Goal: Task Accomplishment & Management: Complete application form

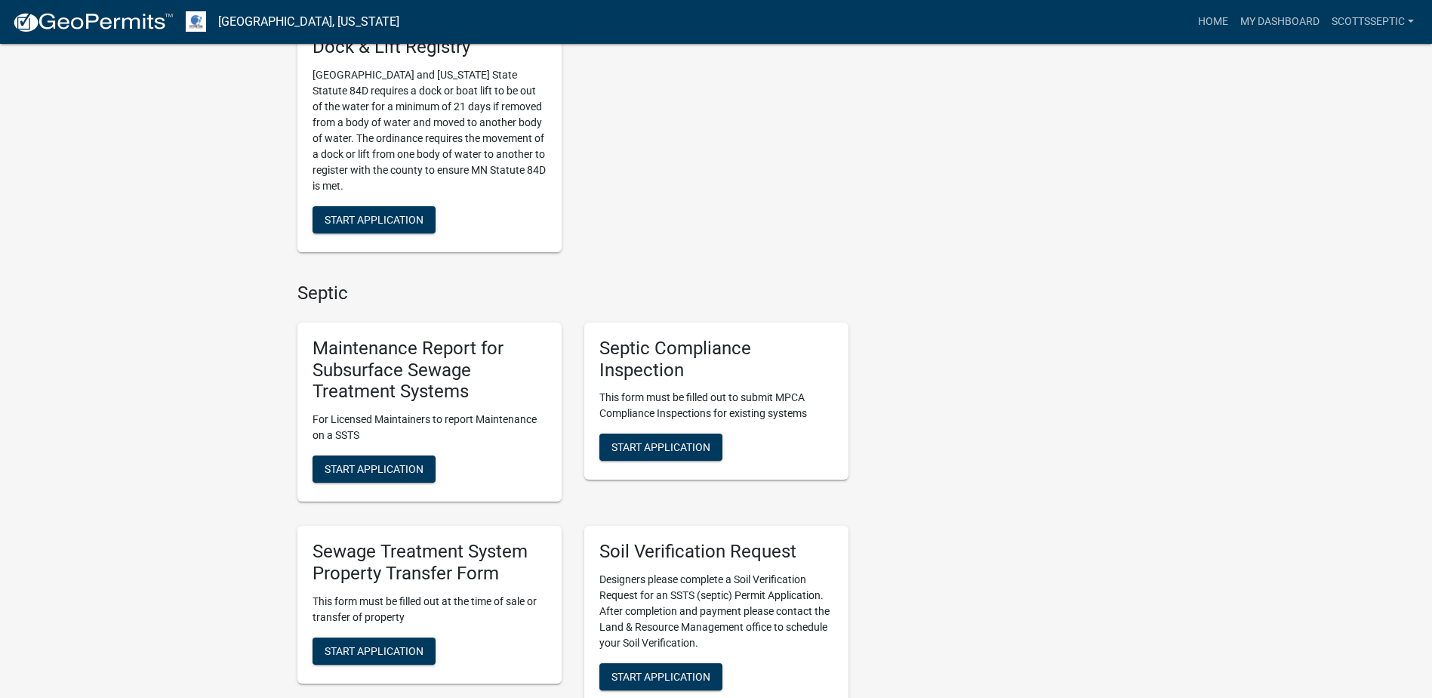
scroll to position [906, 0]
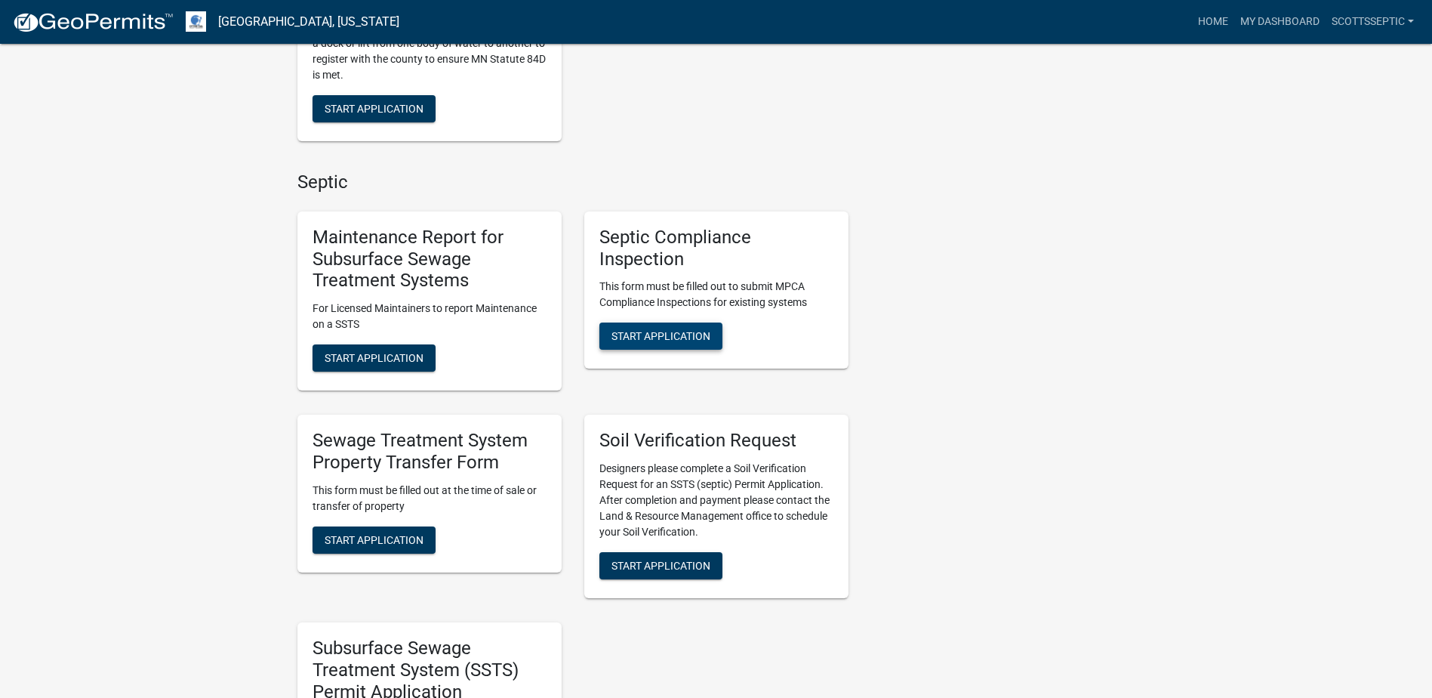
click at [646, 339] on span "Start Application" at bounding box center [660, 336] width 99 height 12
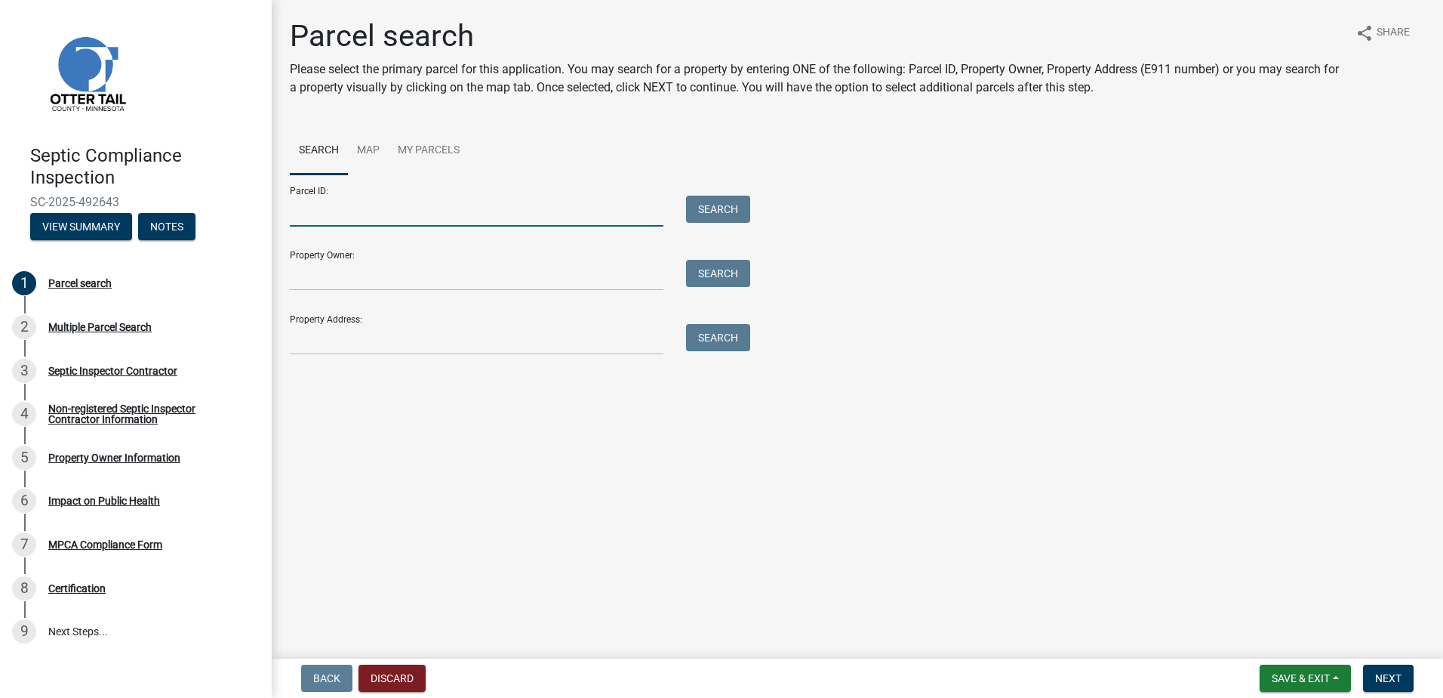
drag, startPoint x: 338, startPoint y: 217, endPoint x: 366, endPoint y: 199, distance: 33.3
click at [340, 213] on input "Parcel ID:" at bounding box center [477, 211] width 374 height 31
type input "11000170110001"
click at [745, 205] on button "Search" at bounding box center [718, 209] width 64 height 27
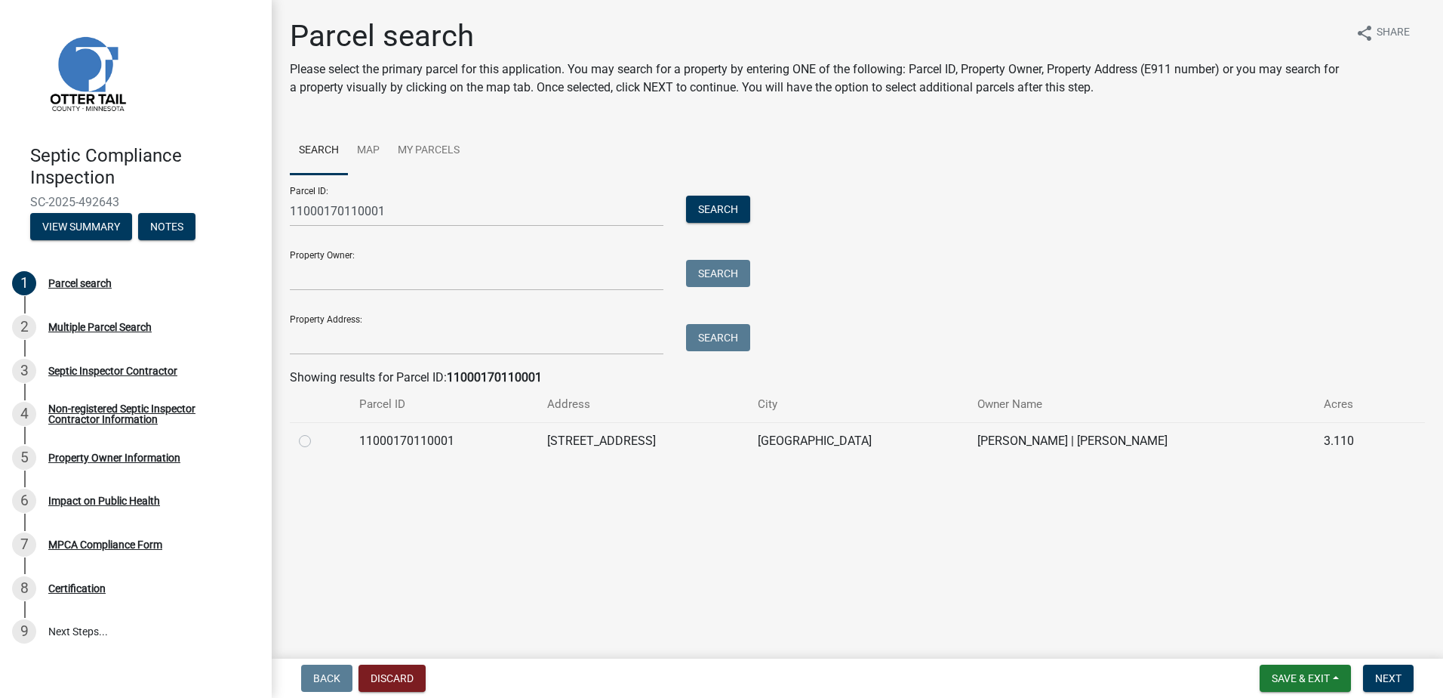
click at [317, 432] on label at bounding box center [317, 432] width 0 height 0
click at [317, 441] on input "radio" at bounding box center [322, 437] width 10 height 10
radio input "true"
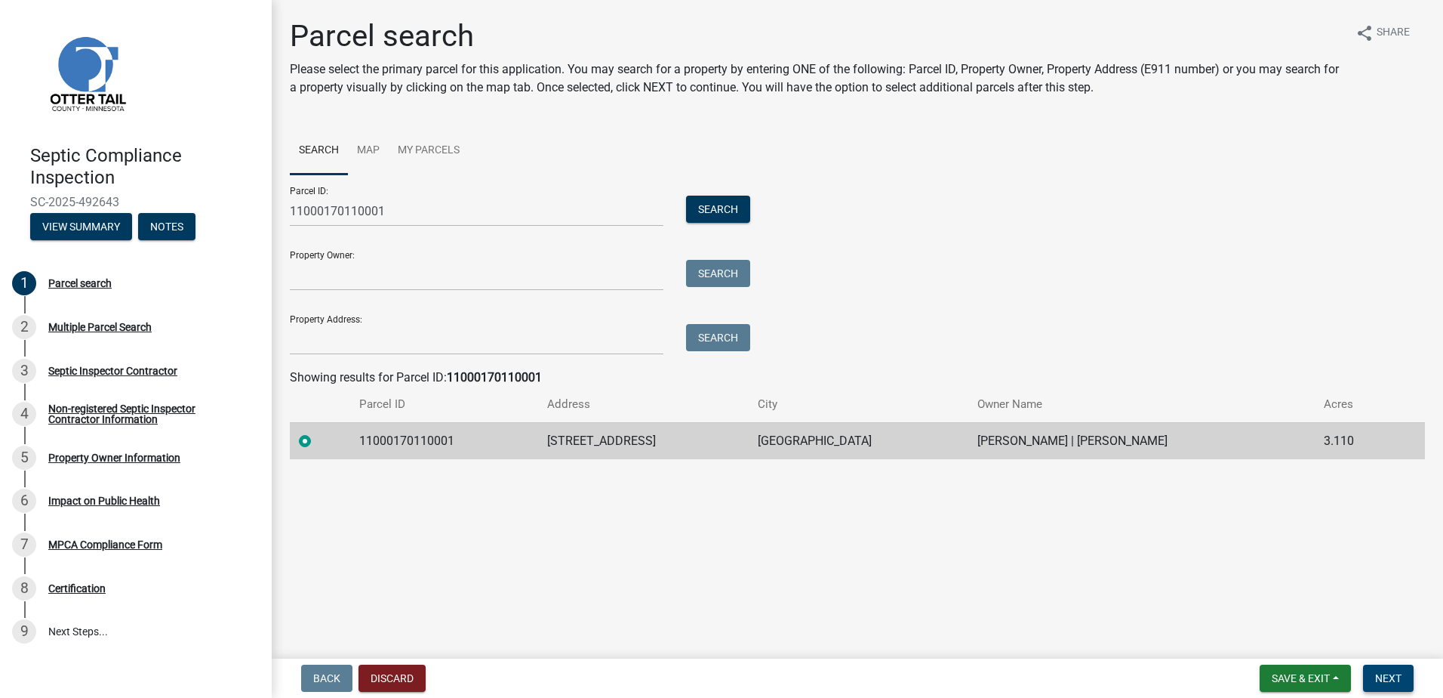
click at [1385, 679] on span "Next" at bounding box center [1388, 678] width 26 height 12
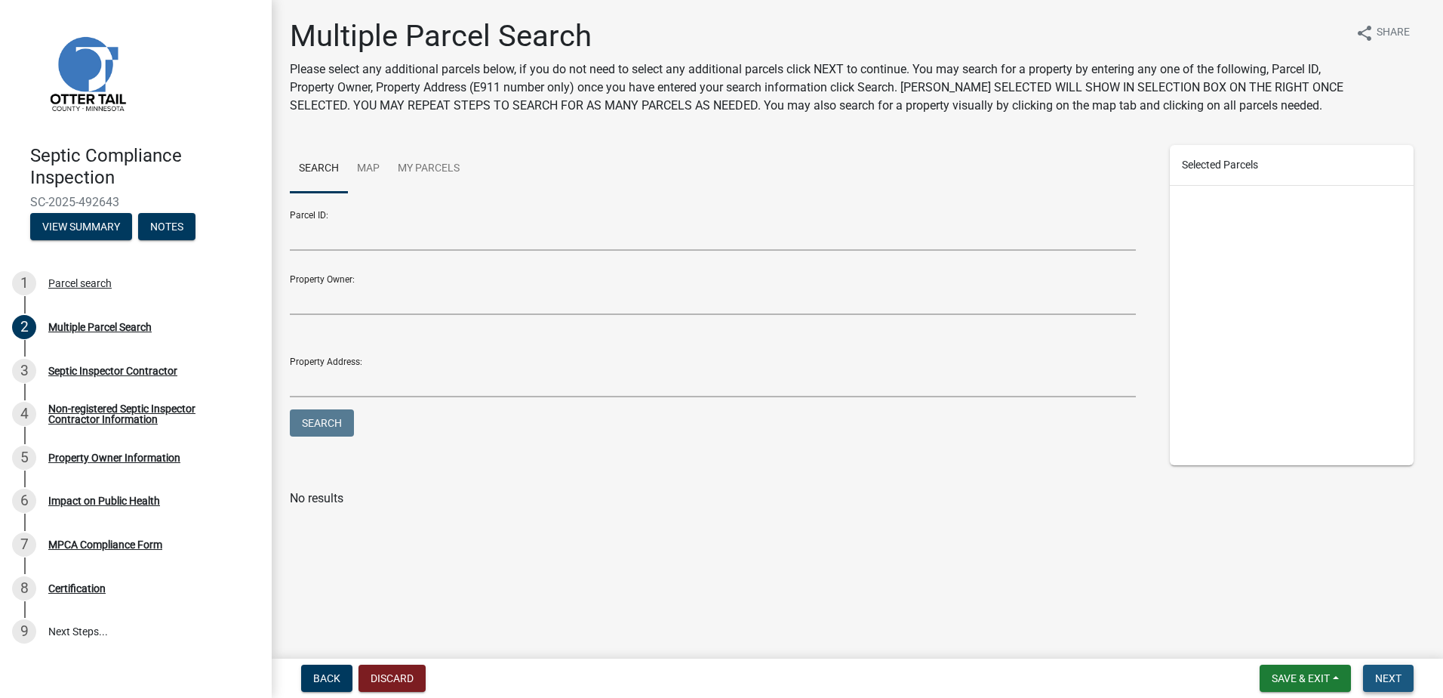
click at [1386, 671] on button "Next" at bounding box center [1388, 677] width 51 height 27
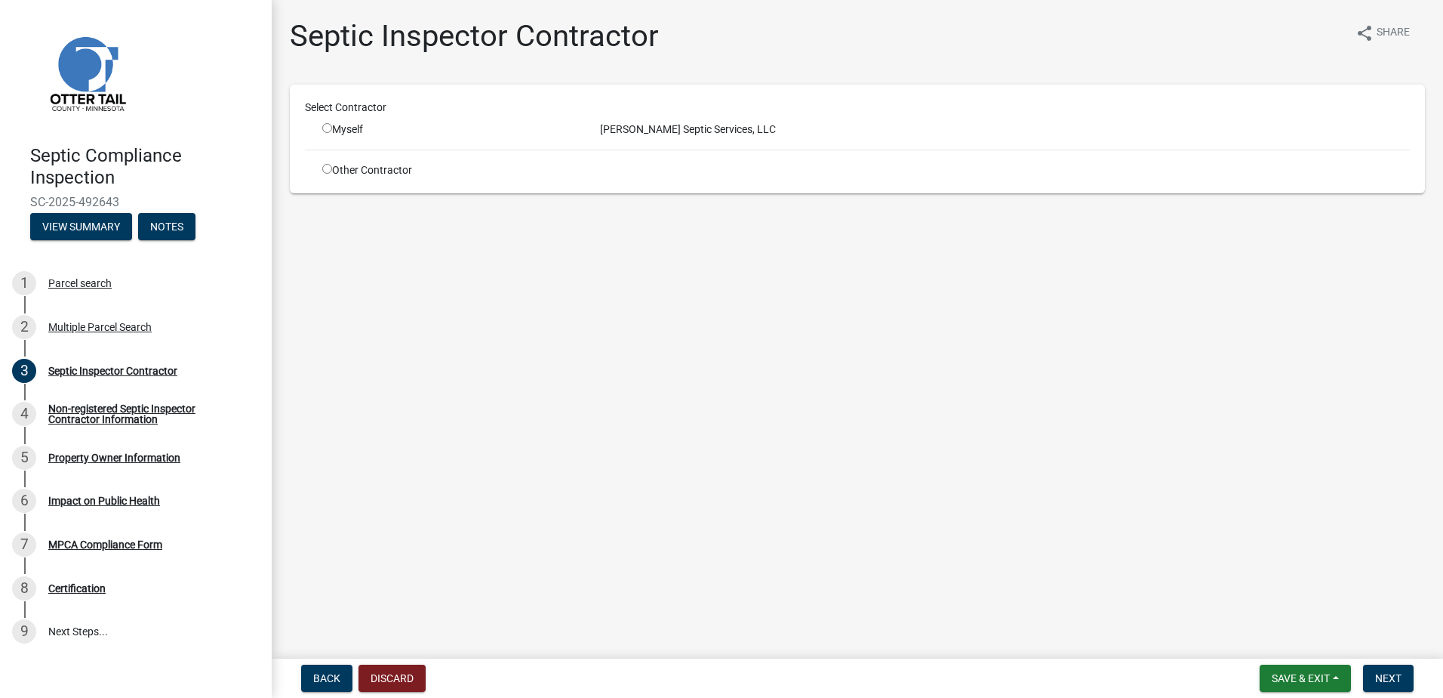
click at [328, 130] on input "radio" at bounding box center [327, 128] width 10 height 10
radio input "true"
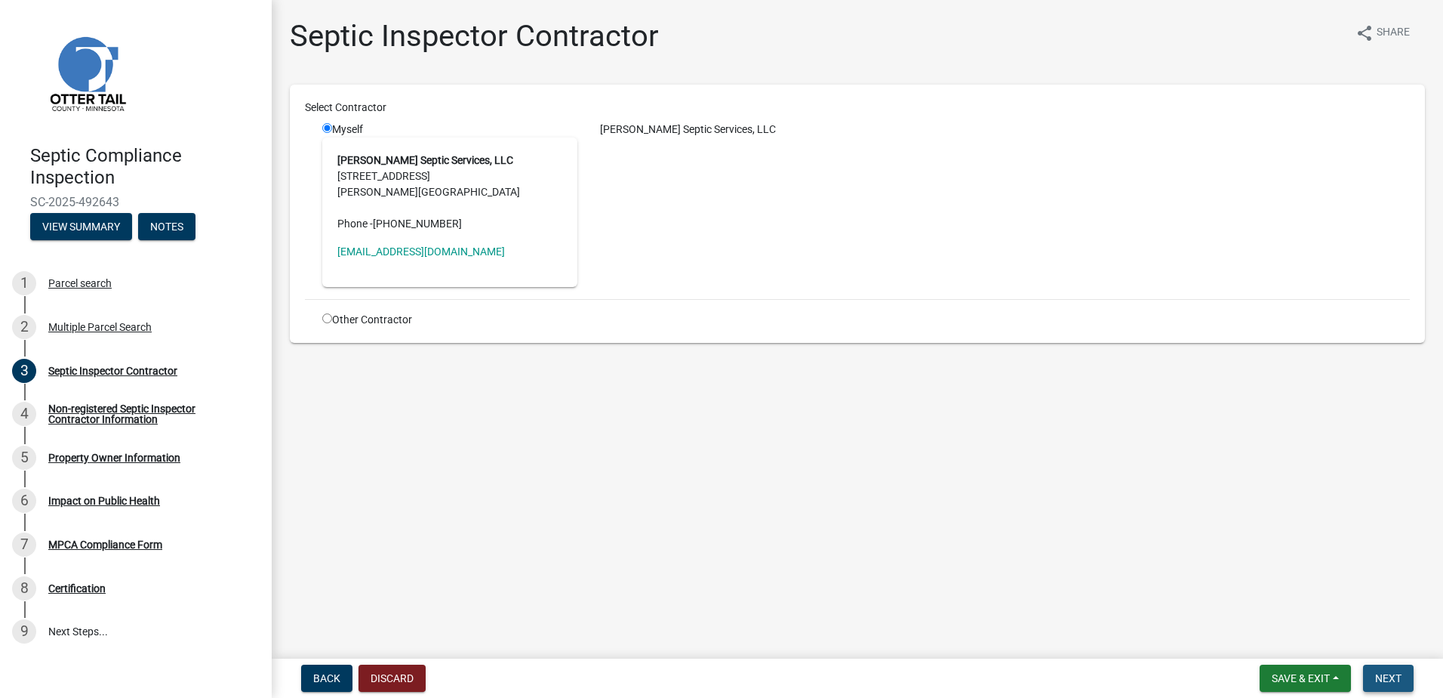
click at [1389, 676] on span "Next" at bounding box center [1388, 678] width 26 height 12
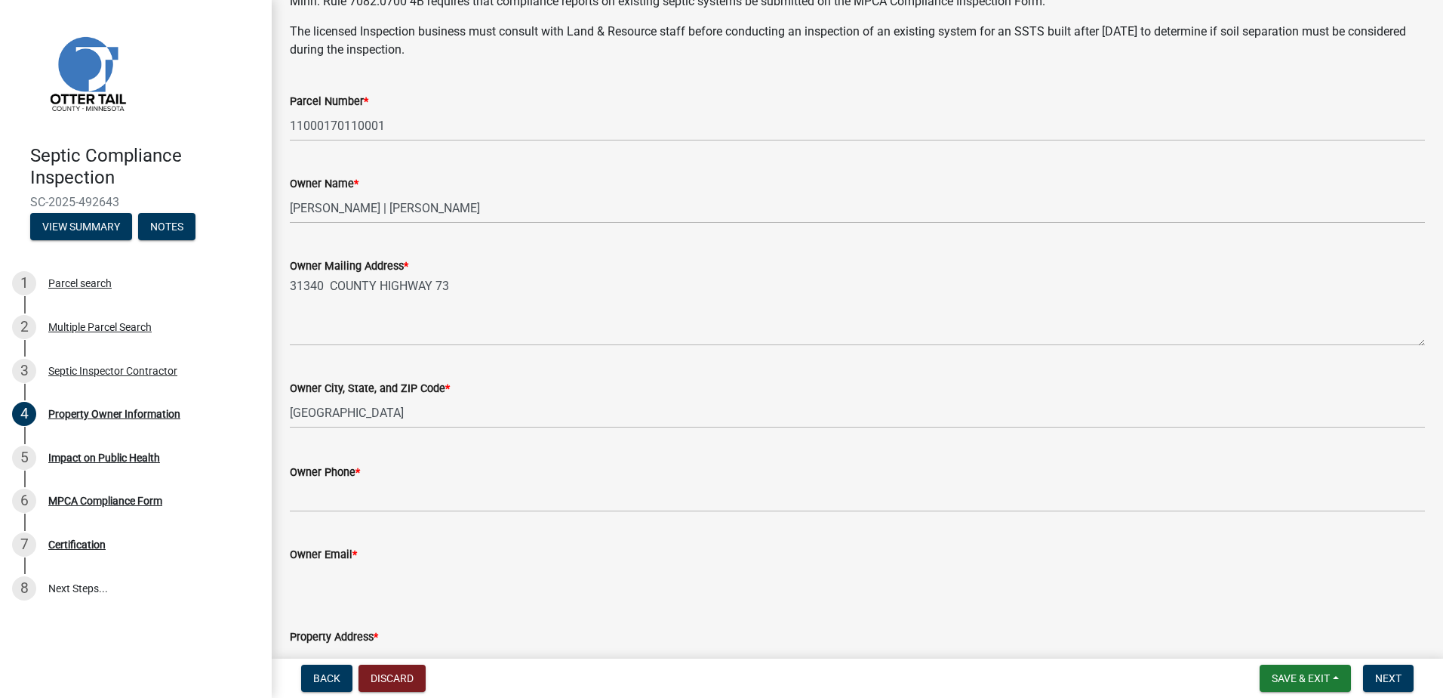
scroll to position [226, 0]
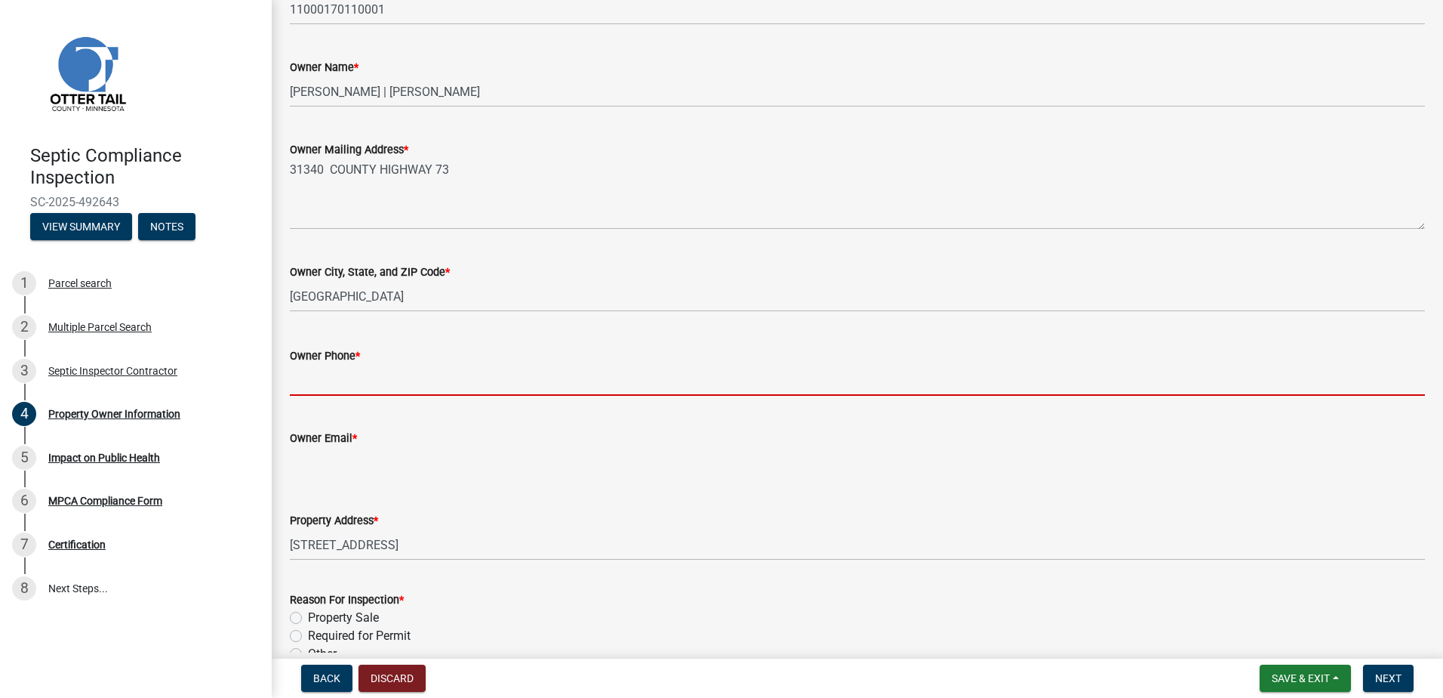
click at [318, 380] on input "Owner Phone *" at bounding box center [857, 380] width 1135 height 31
type input "0000000000"
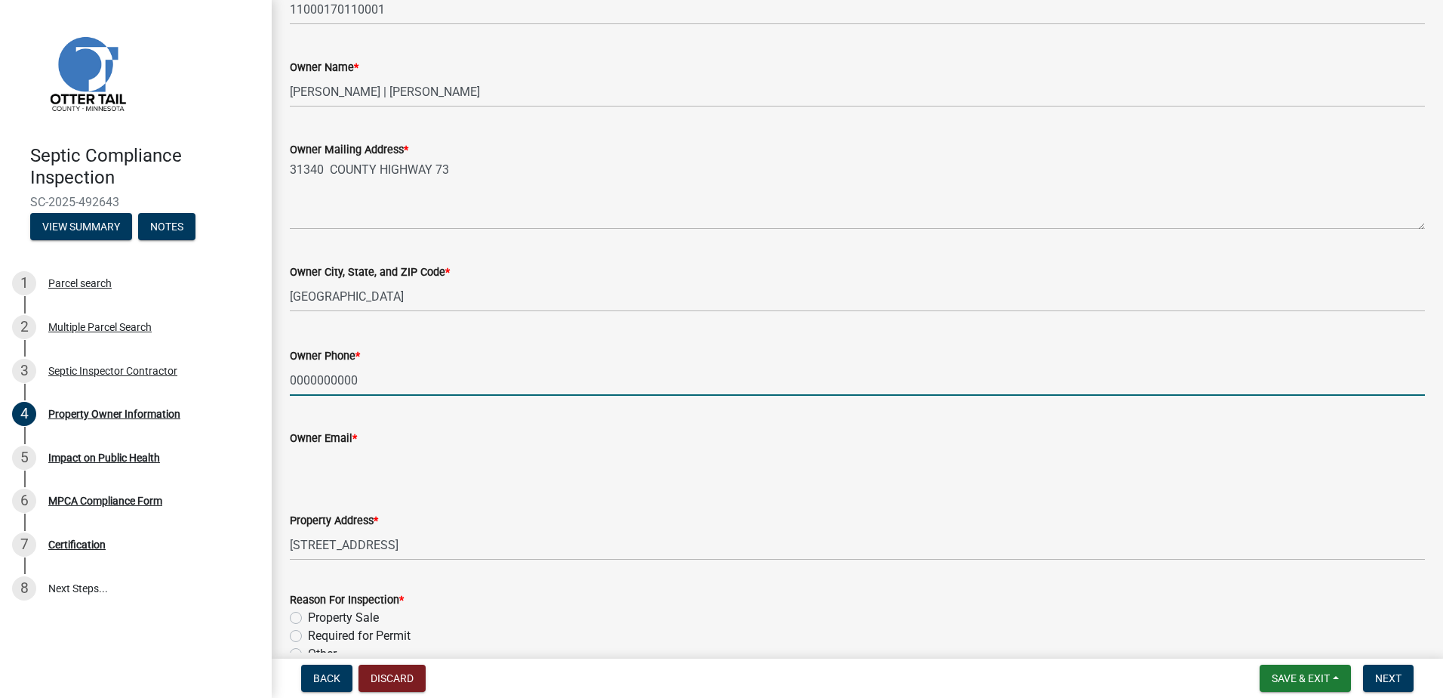
type input "[EMAIL_ADDRESS][DOMAIN_NAME]"
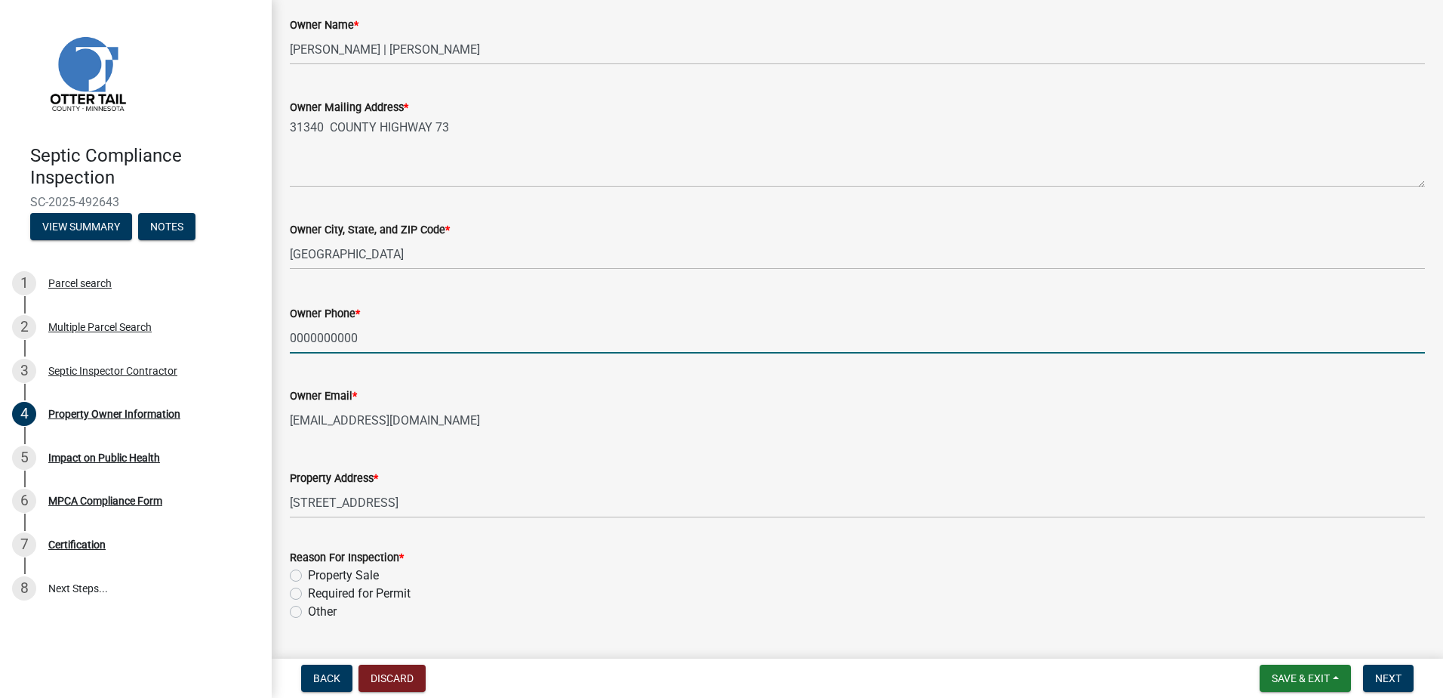
scroll to position [310, 0]
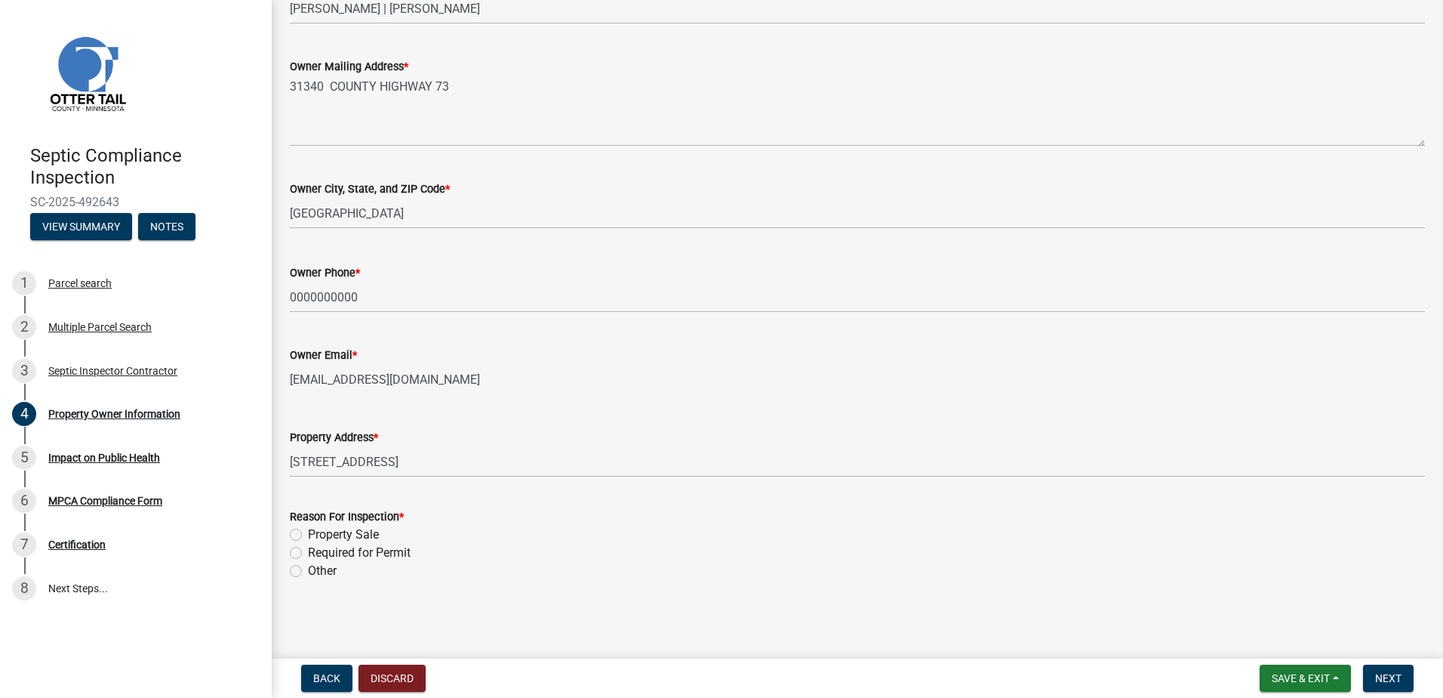
click at [308, 550] on label "Required for Permit" at bounding box center [359, 553] width 103 height 18
click at [308, 550] on input "Required for Permit" at bounding box center [313, 549] width 10 height 10
radio input "true"
click at [1375, 675] on span "Next" at bounding box center [1388, 678] width 26 height 12
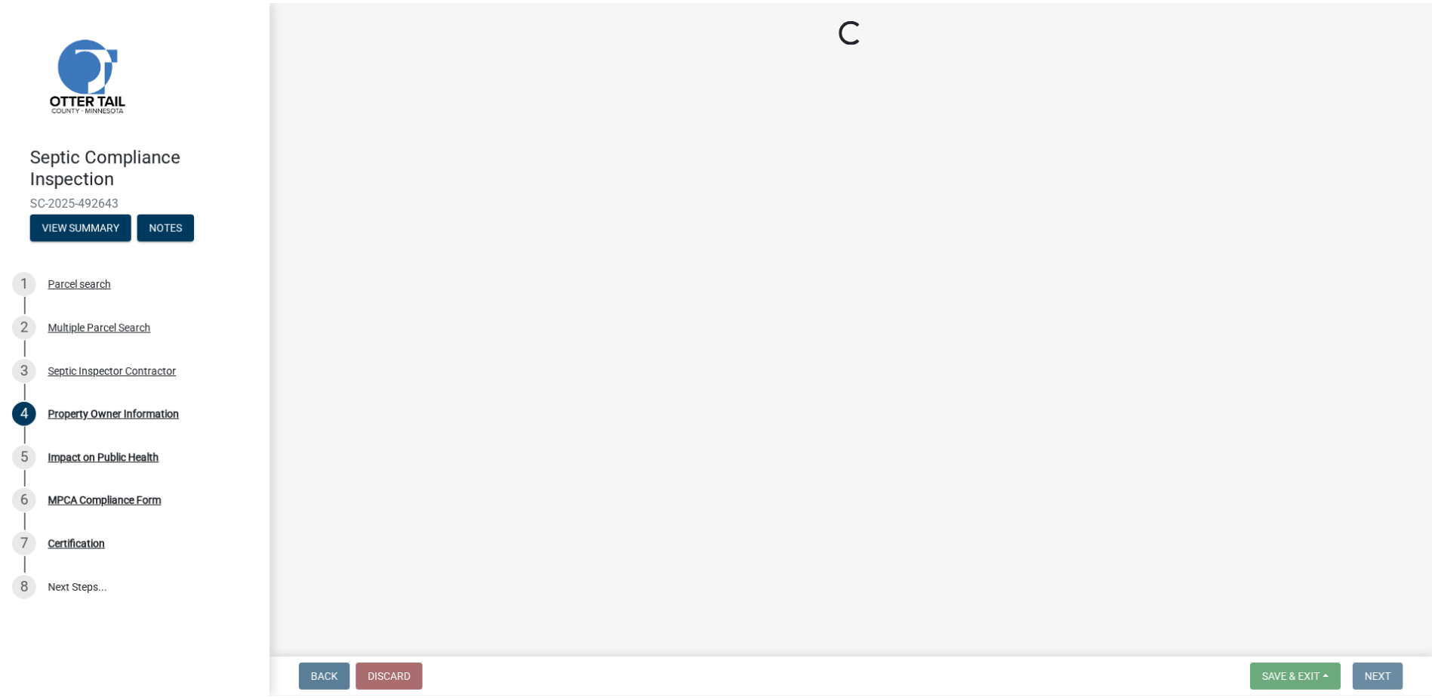
scroll to position [0, 0]
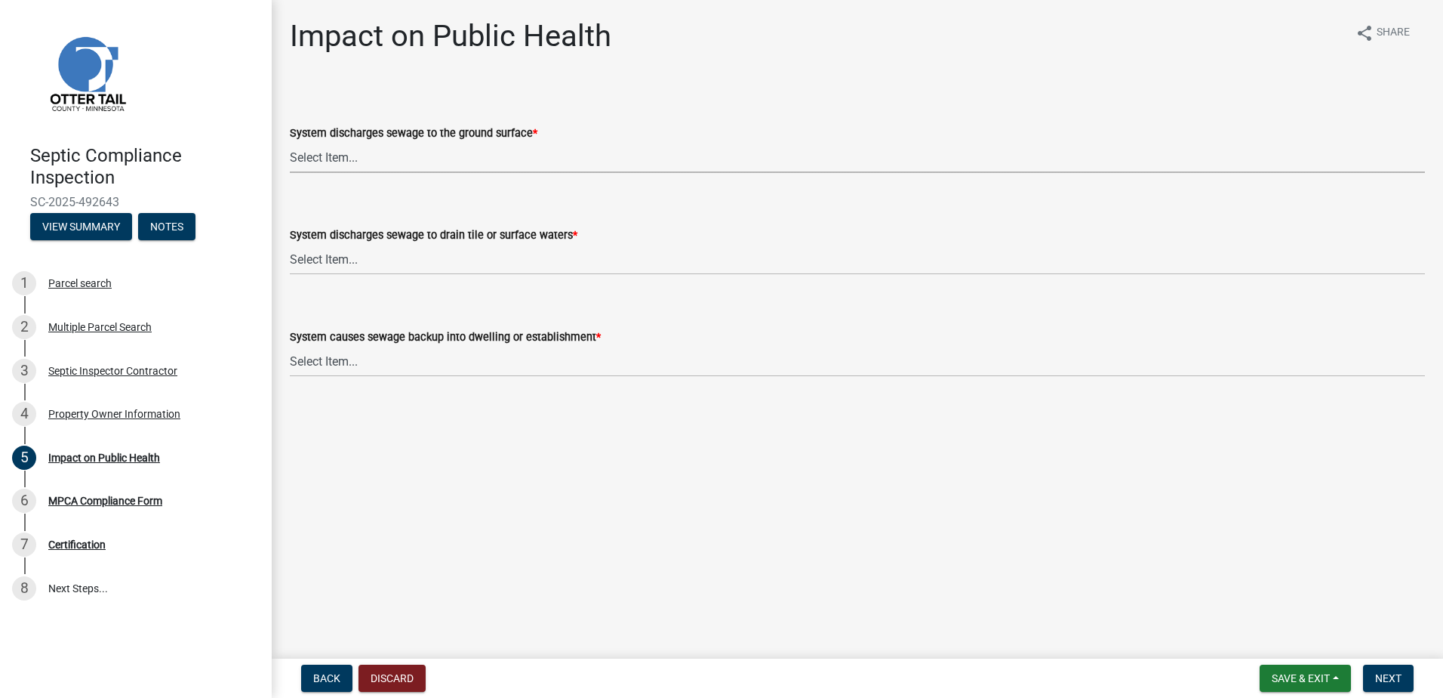
click at [325, 158] on select "Select Item... Yes No" at bounding box center [857, 157] width 1135 height 31
click at [290, 142] on select "Select Item... Yes No" at bounding box center [857, 157] width 1135 height 31
select select "1a7c86e4-cf6b-41f6-afe3-3c9098e6f82c"
click at [331, 266] on select "Select Item... Yes No" at bounding box center [857, 259] width 1135 height 31
click at [290, 244] on select "Select Item... Yes No" at bounding box center [857, 259] width 1135 height 31
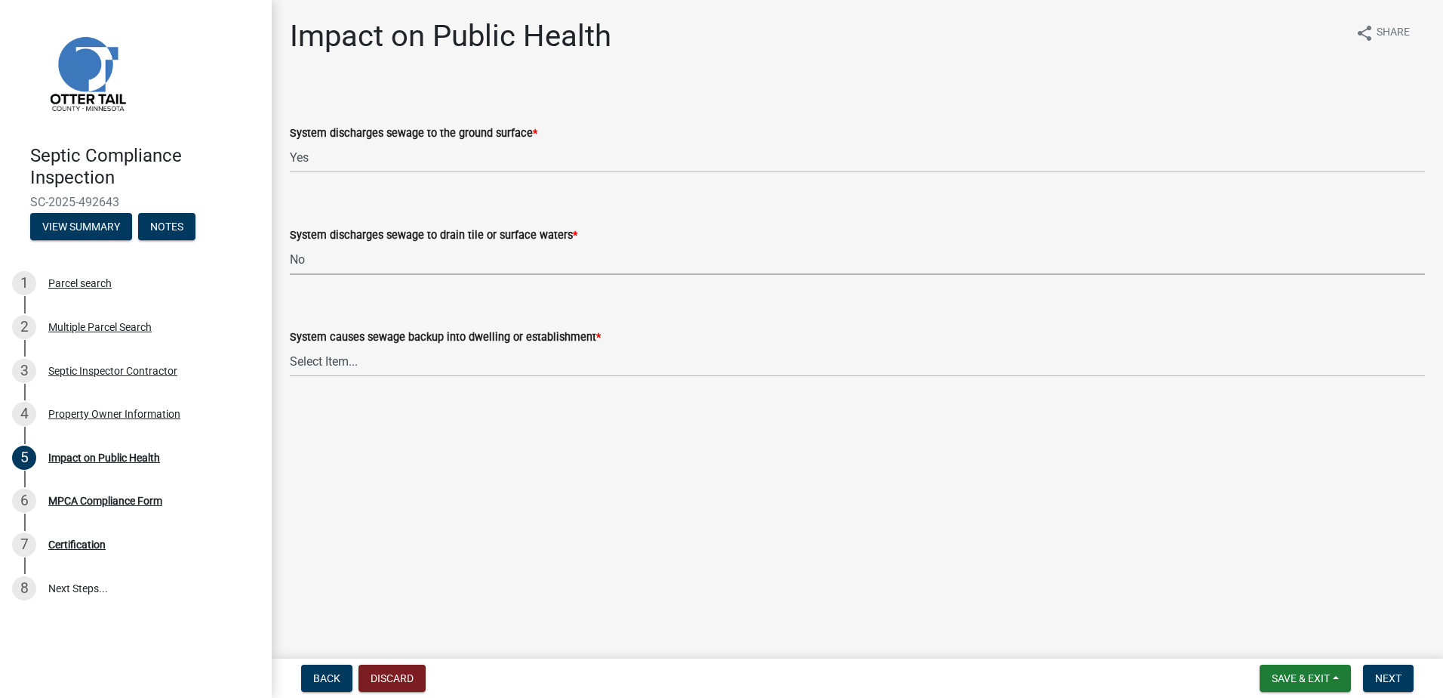
select select "7d491a2b-e9f0-4952-b474-53ca749b22af"
click at [320, 365] on select "Select Item... Yes No" at bounding box center [857, 361] width 1135 height 31
click at [290, 346] on select "Select Item... Yes No" at bounding box center [857, 361] width 1135 height 31
select select "6e07b46b-a403-4f3e-b4fc-218acc732c01"
click at [1379, 683] on span "Next" at bounding box center [1388, 678] width 26 height 12
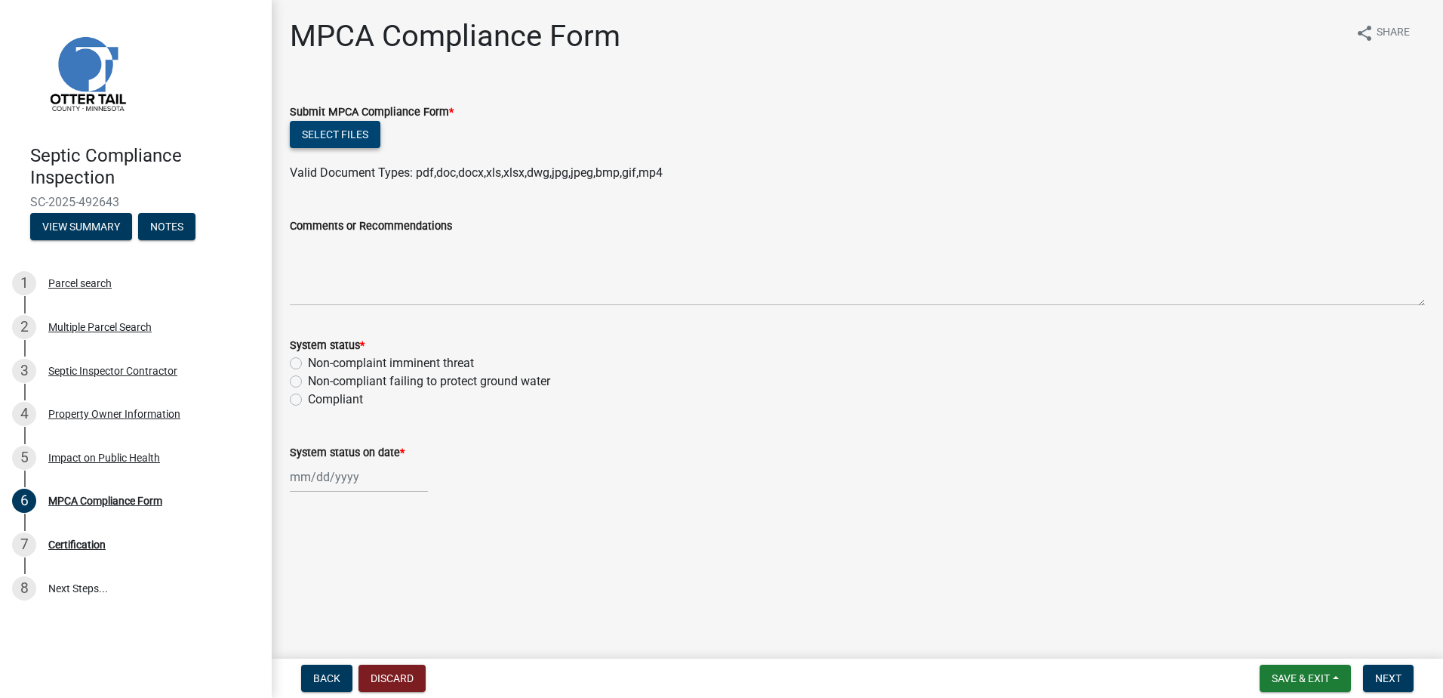
click at [323, 134] on button "Select files" at bounding box center [335, 134] width 91 height 27
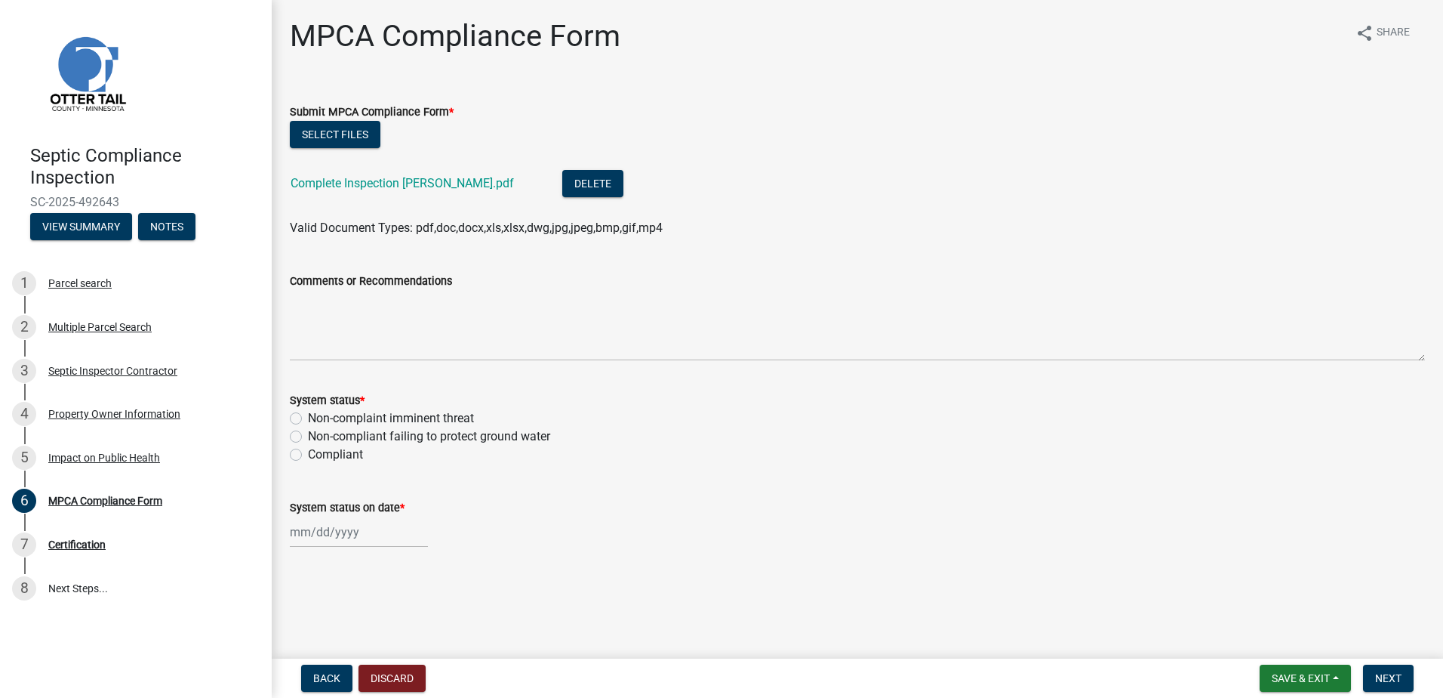
click at [308, 419] on label "Non-complaint imminent threat" at bounding box center [391, 418] width 166 height 18
click at [308, 419] on input "Non-complaint imminent threat" at bounding box center [313, 414] width 10 height 10
radio input "true"
click at [330, 534] on div at bounding box center [359, 531] width 138 height 31
select select "10"
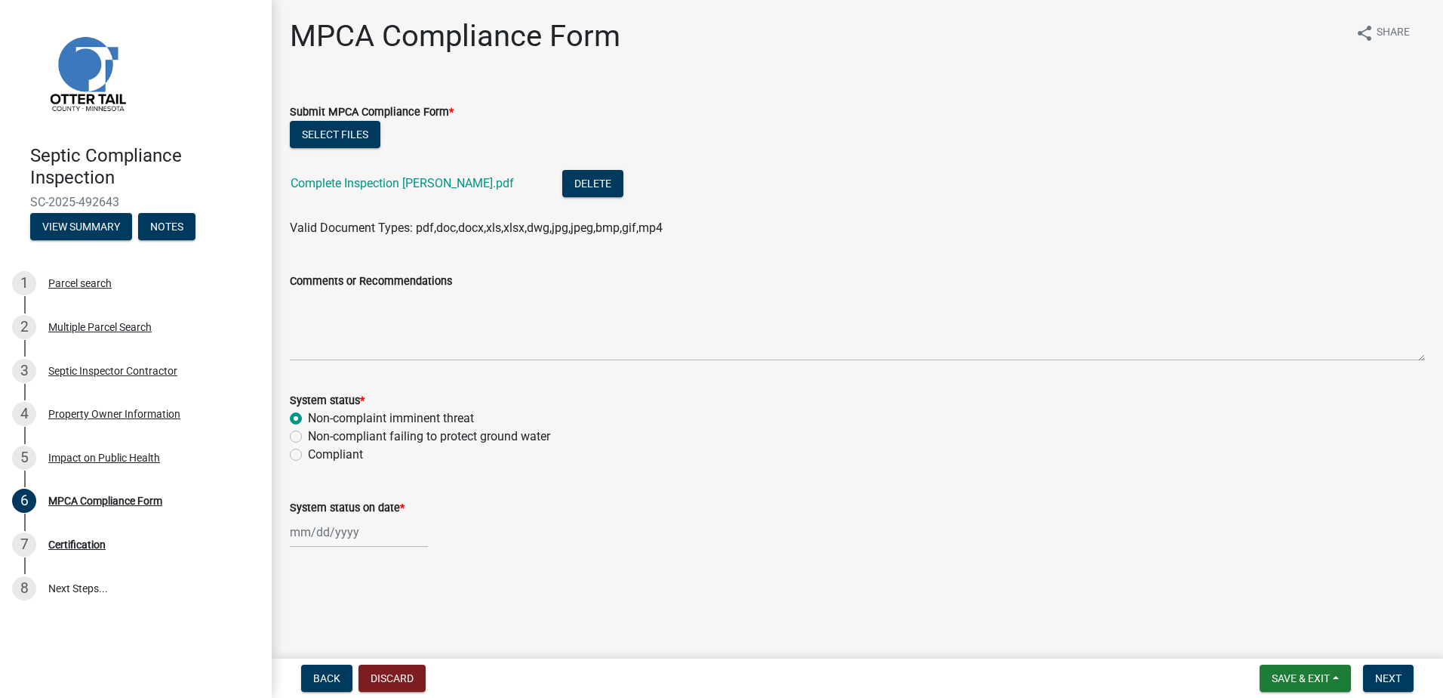
select select "2025"
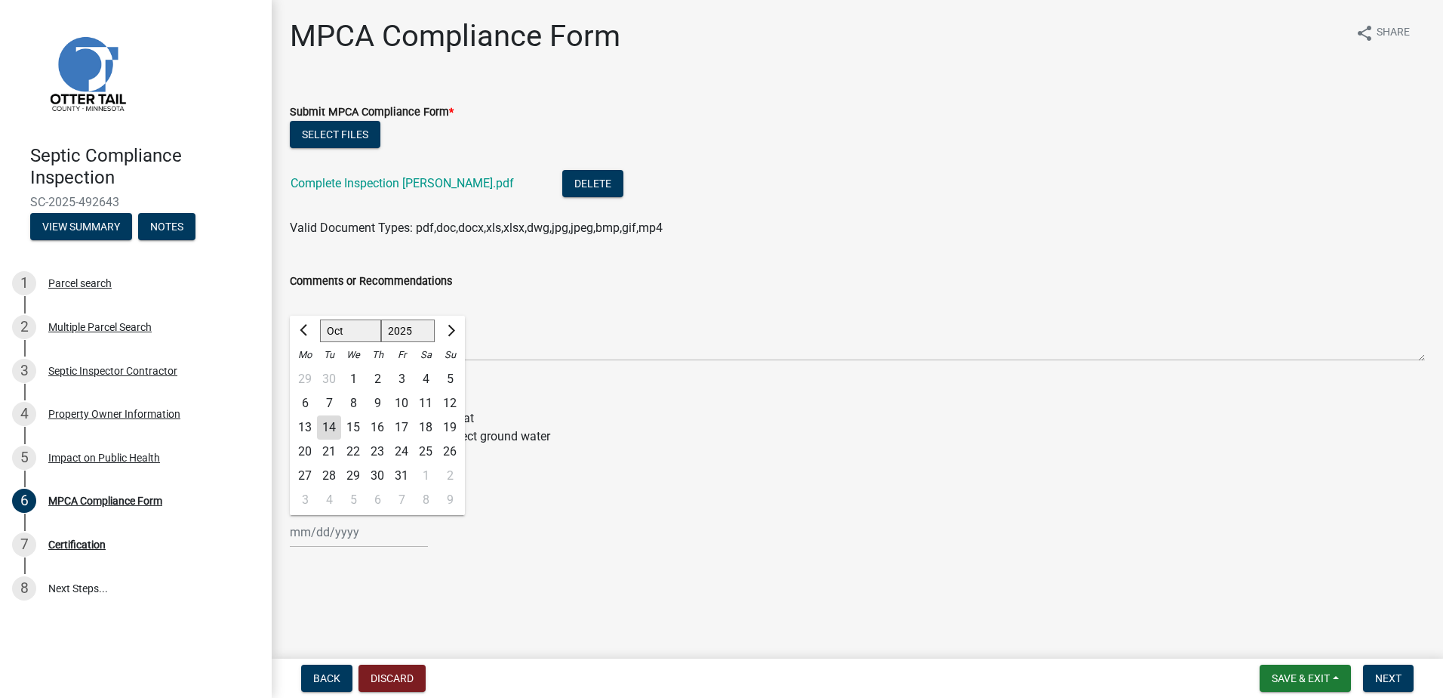
click at [306, 426] on div "13" at bounding box center [305, 427] width 24 height 24
type input "[DATE]"
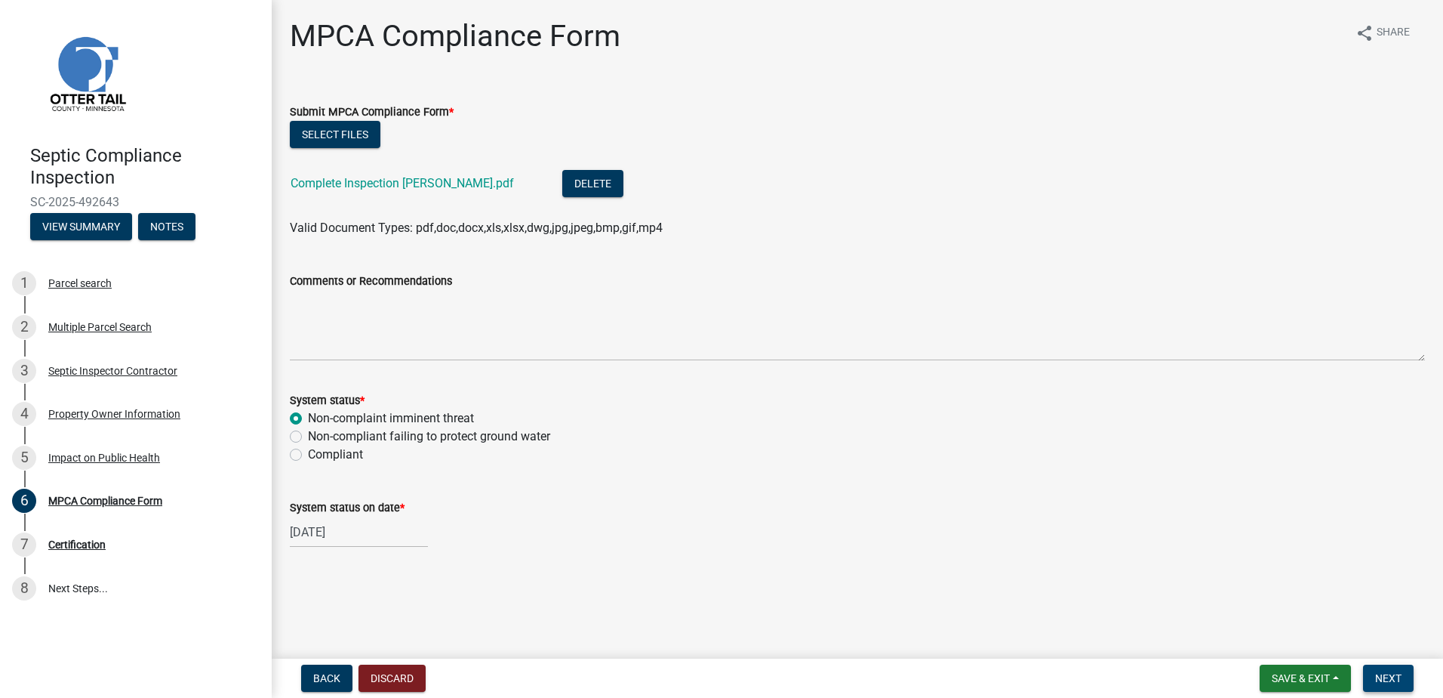
click at [1385, 676] on span "Next" at bounding box center [1388, 678] width 26 height 12
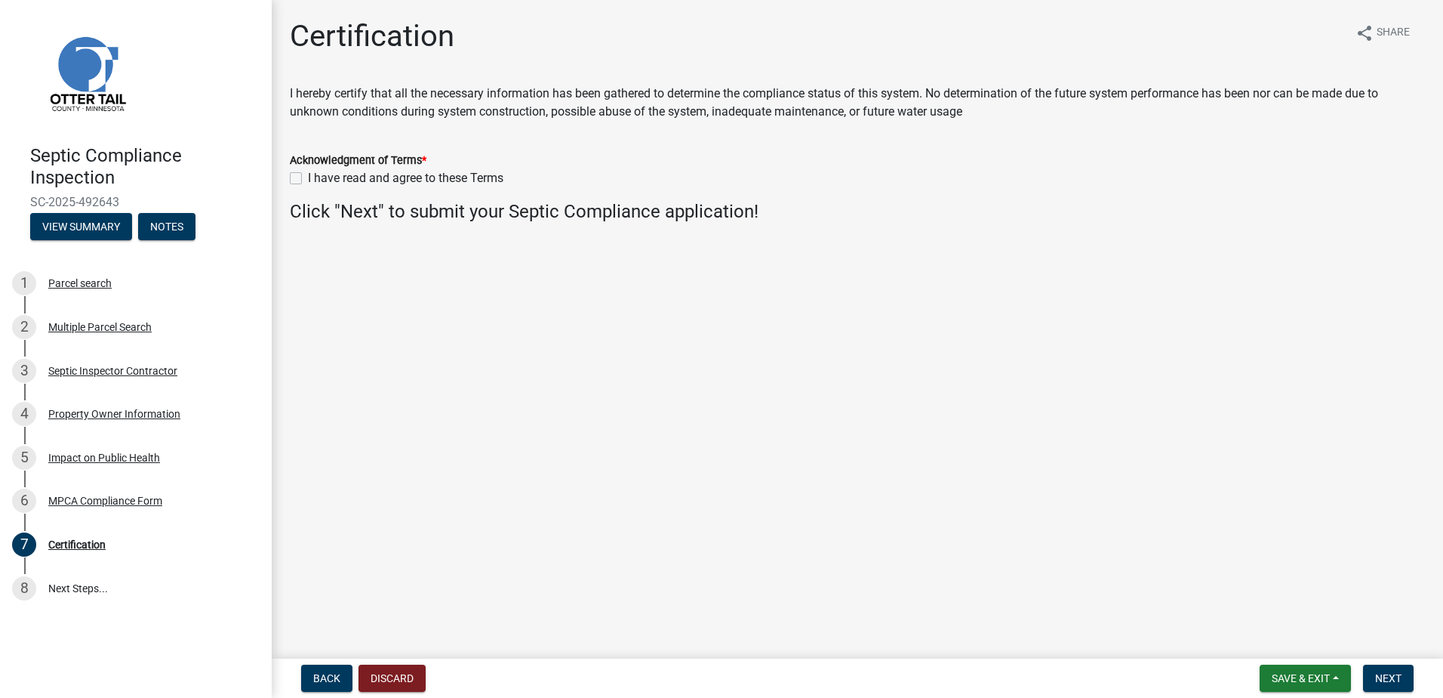
click at [308, 181] on label "I have read and agree to these Terms" at bounding box center [406, 178] width 196 height 18
click at [308, 179] on input "I have read and agree to these Terms" at bounding box center [313, 174] width 10 height 10
checkbox input "true"
click at [1389, 681] on span "Next" at bounding box center [1388, 678] width 26 height 12
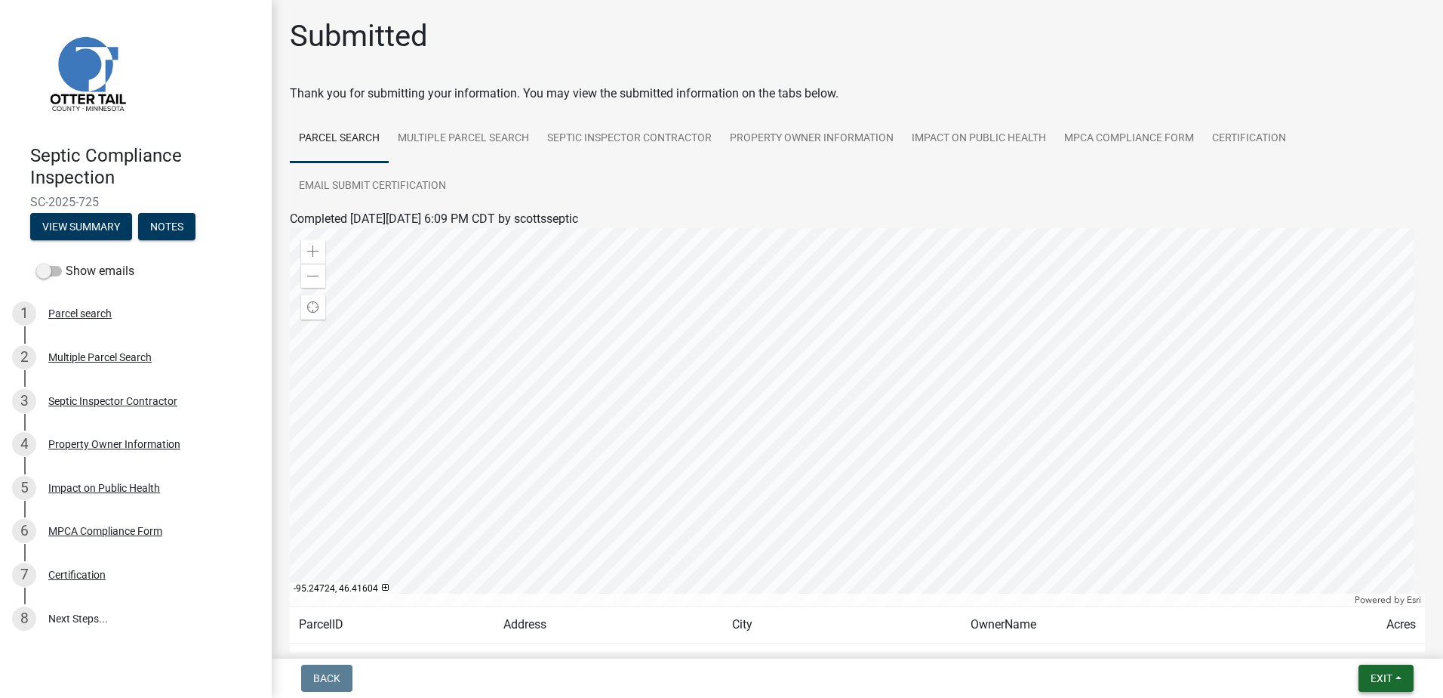
click at [1398, 674] on button "Exit" at bounding box center [1386, 677] width 55 height 27
click at [1366, 636] on button "Save & Exit" at bounding box center [1353, 639] width 121 height 36
